Goal: Find specific page/section

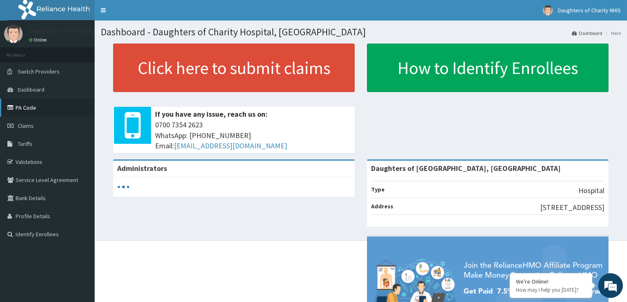
click at [28, 106] on link "PA Code" at bounding box center [47, 108] width 95 height 18
